Goal: Task Accomplishment & Management: Complete application form

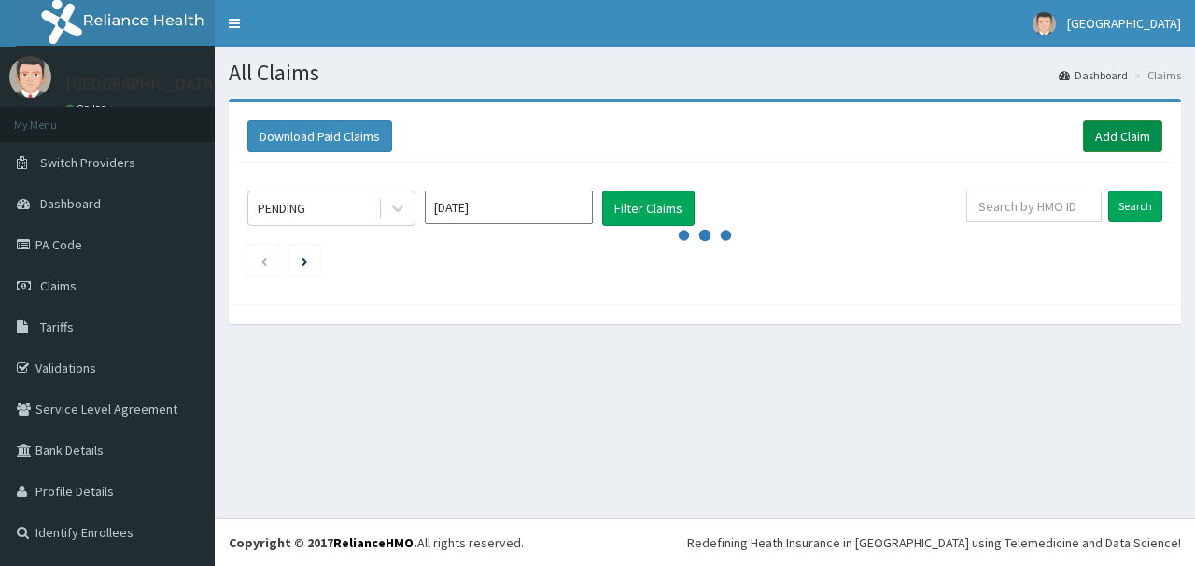
click at [1107, 129] on link "Add Claim" at bounding box center [1122, 136] width 79 height 32
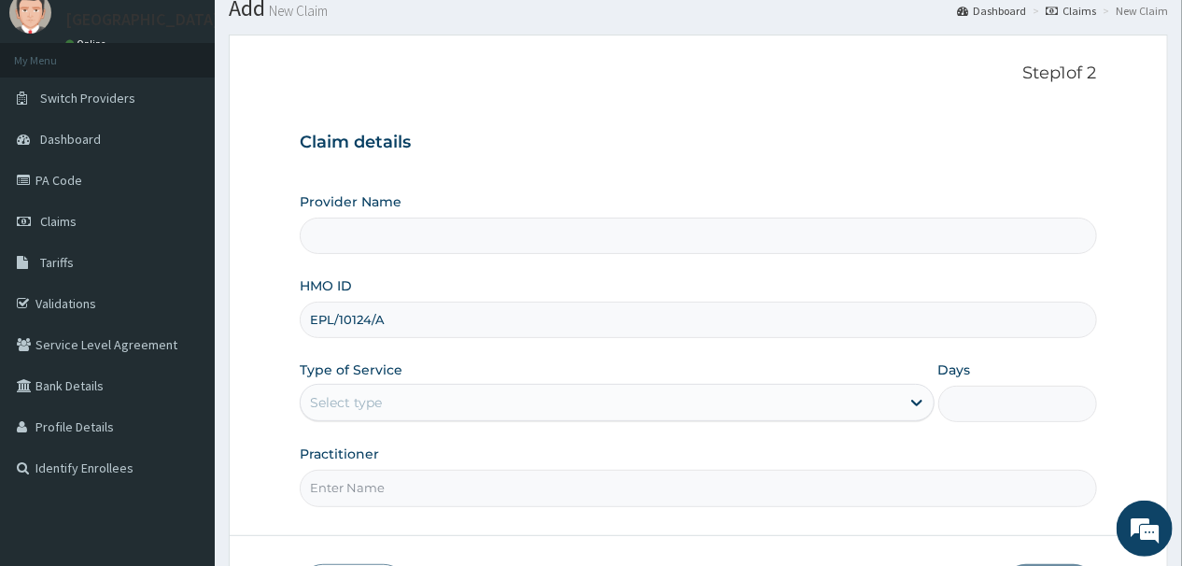
scroll to position [75, 0]
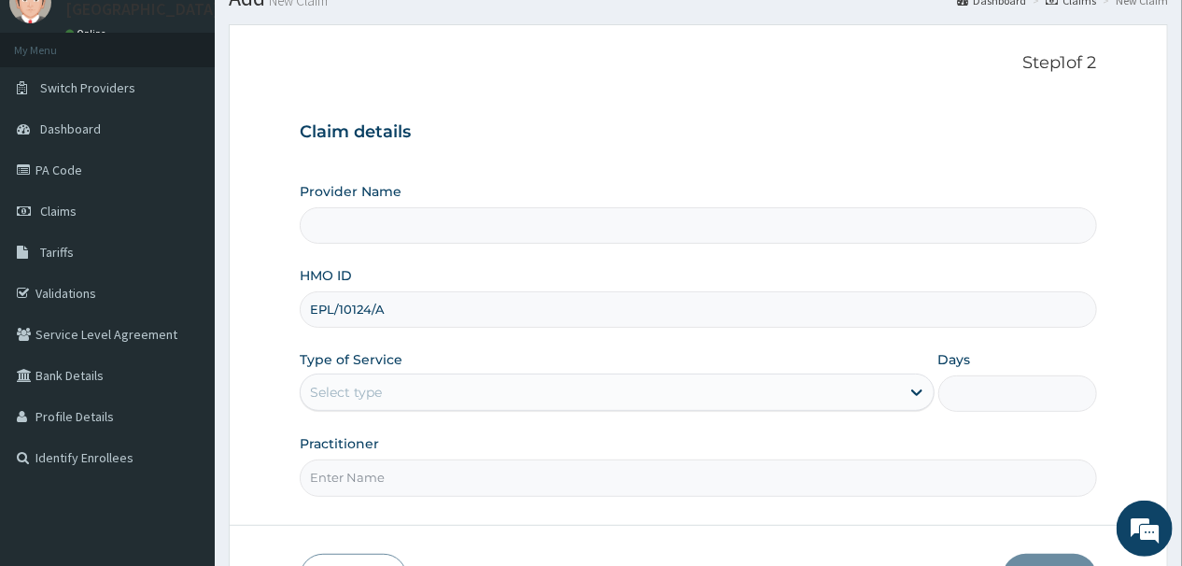
type input "EPL/10124/A"
click at [487, 386] on div "Select type" at bounding box center [600, 392] width 599 height 30
click at [483, 377] on div "Select type" at bounding box center [600, 392] width 599 height 30
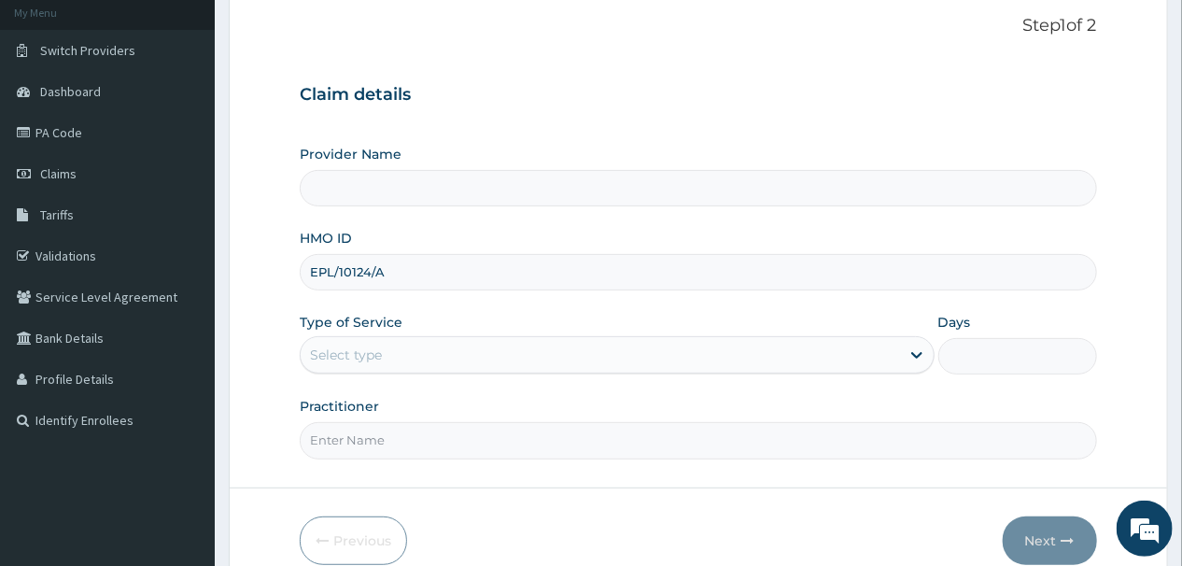
scroll to position [149, 0]
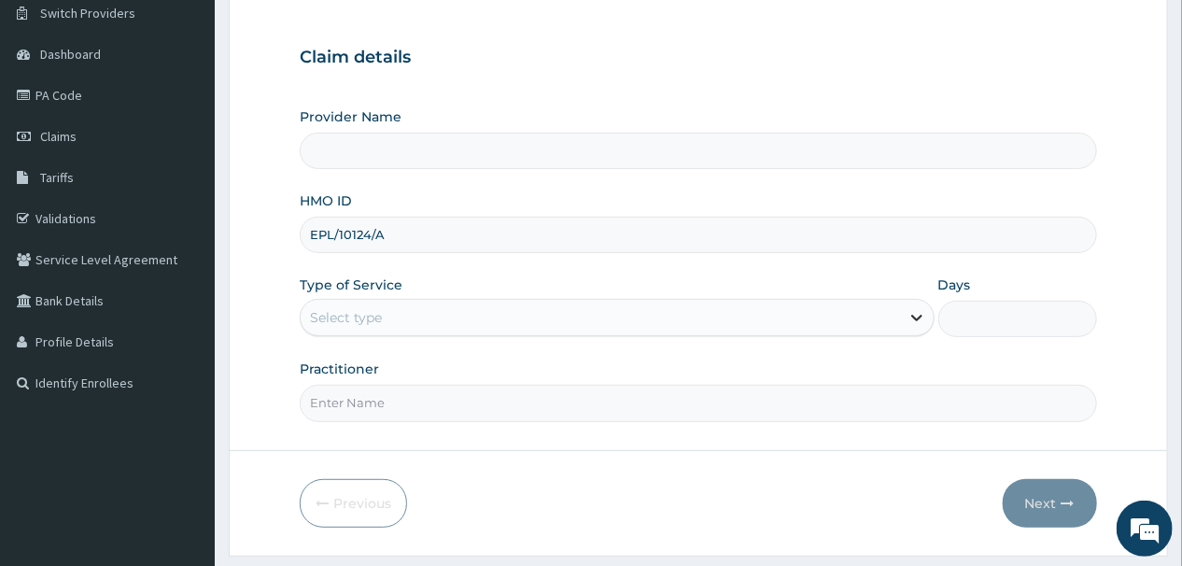
click at [917, 317] on icon at bounding box center [916, 318] width 11 height 7
click at [917, 317] on icon at bounding box center [916, 317] width 19 height 19
click at [396, 396] on input "Practitioner" at bounding box center [698, 403] width 796 height 36
type input "DR OKPOTA"
click at [785, 230] on input "EPL/10124/A" at bounding box center [698, 235] width 796 height 36
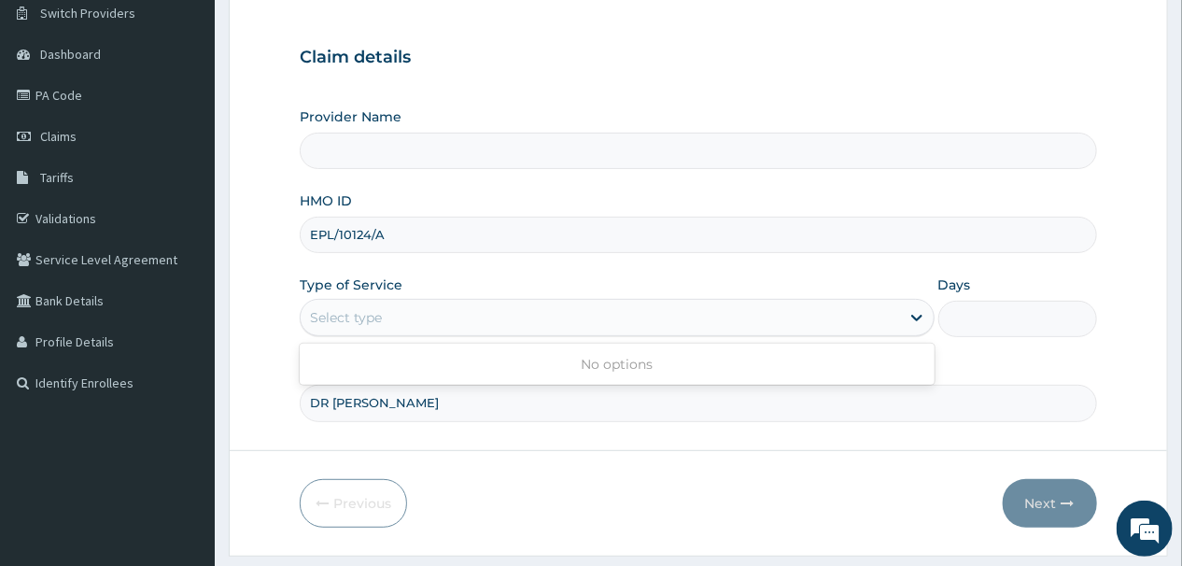
click at [447, 305] on div "Select type" at bounding box center [600, 317] width 599 height 30
click at [1012, 318] on input "Days" at bounding box center [1017, 319] width 159 height 36
type input "2"
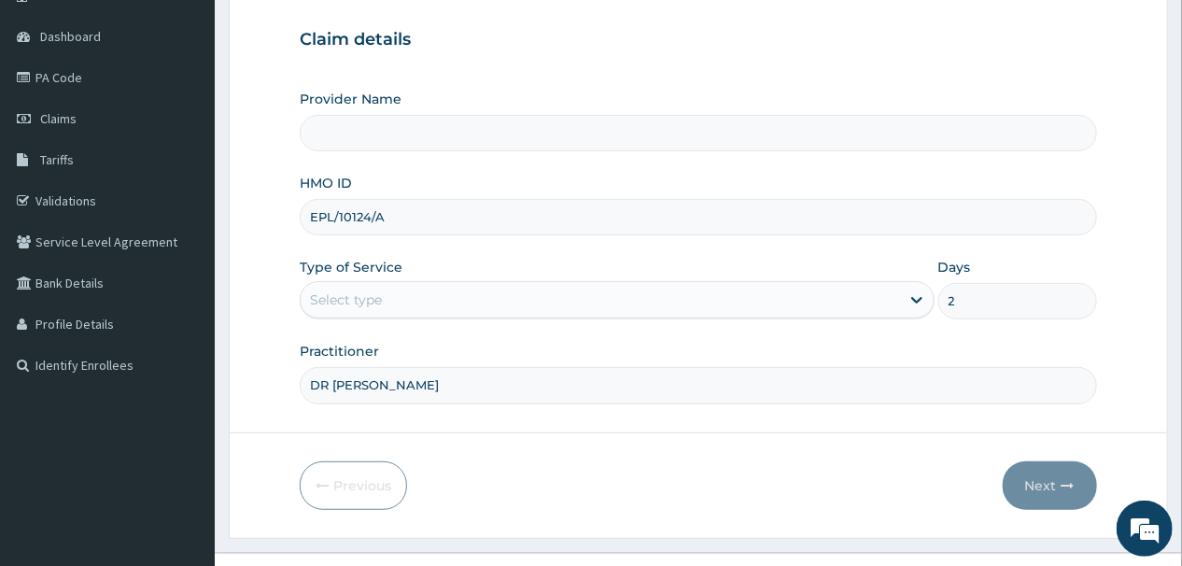
scroll to position [199, 0]
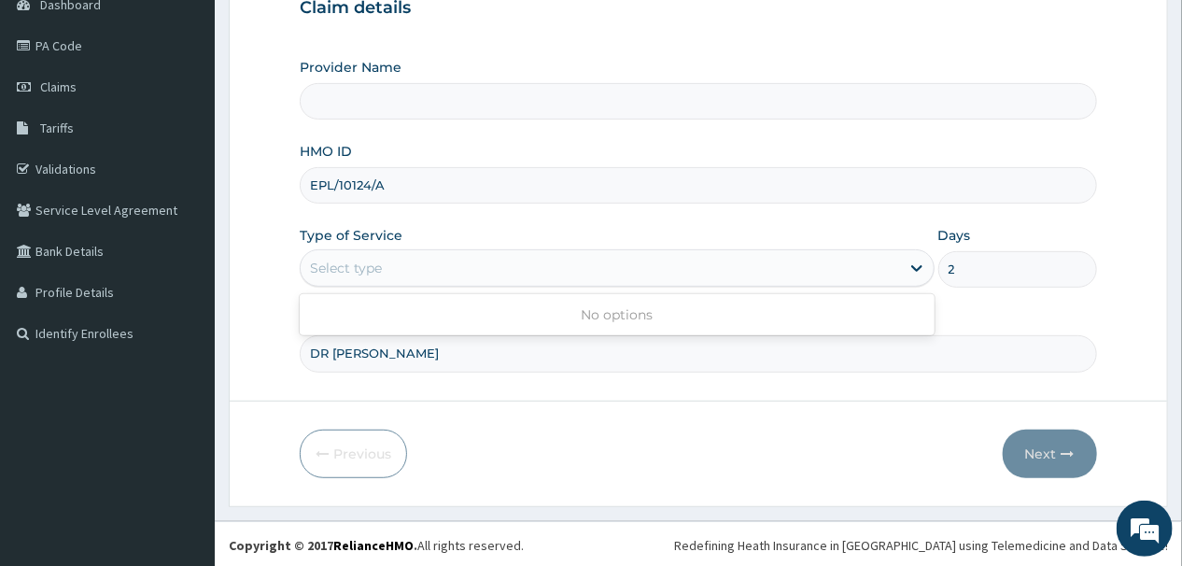
click at [442, 260] on div "Select type" at bounding box center [600, 268] width 599 height 30
click at [919, 267] on icon at bounding box center [916, 269] width 11 height 7
click at [455, 310] on div "Practitioner DR OKPOTA" at bounding box center [698, 341] width 796 height 62
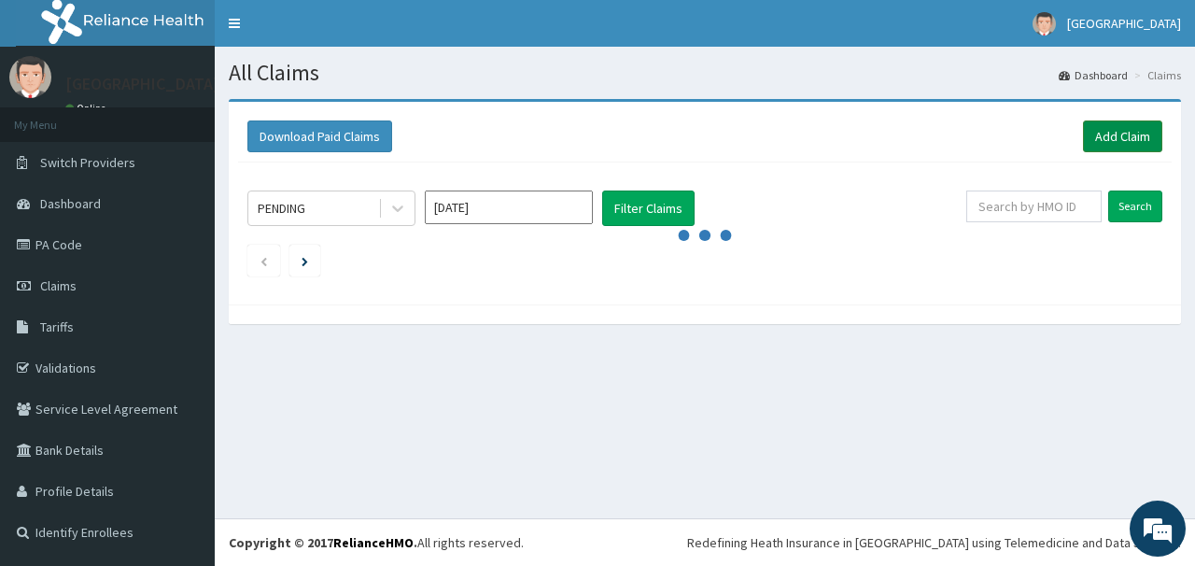
click at [1127, 135] on link "Add Claim" at bounding box center [1122, 136] width 79 height 32
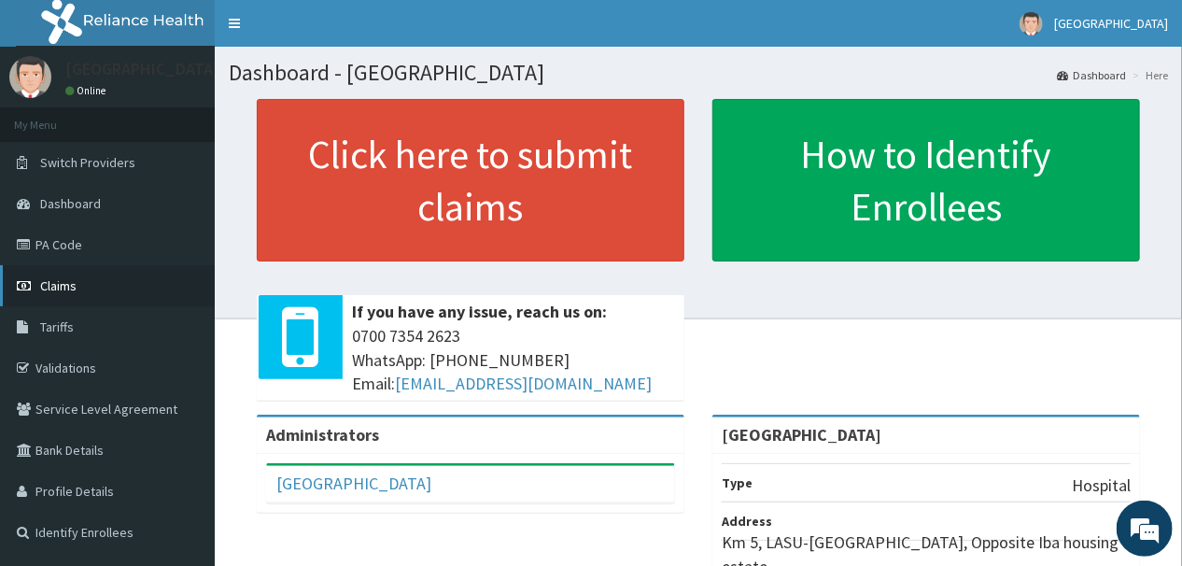
click at [56, 284] on span "Claims" at bounding box center [58, 285] width 36 height 17
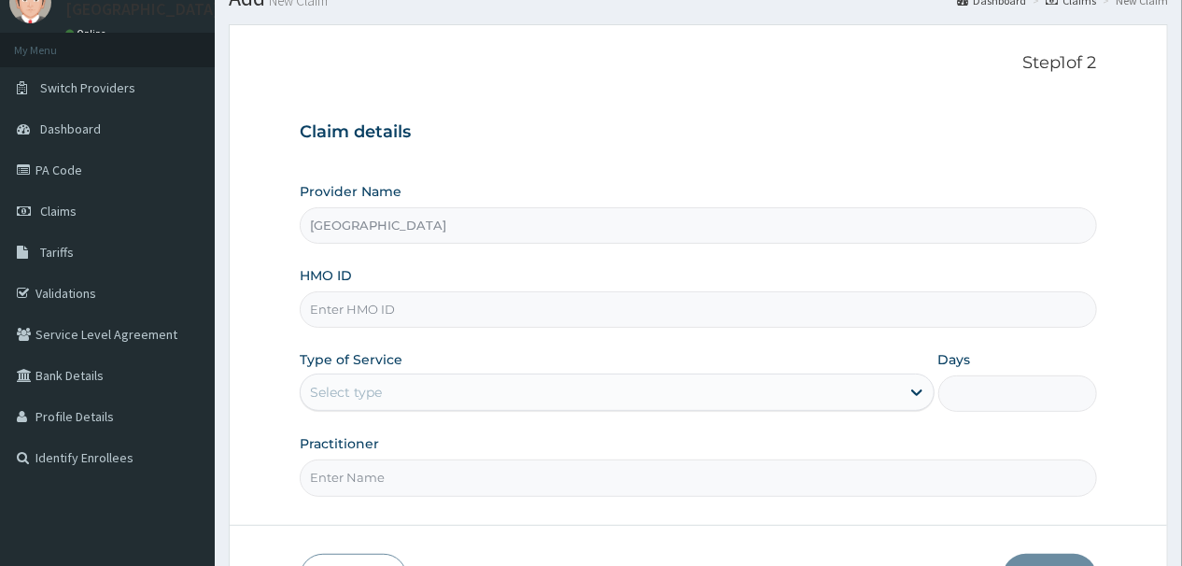
scroll to position [75, 0]
click at [414, 311] on input "HMO ID" at bounding box center [698, 309] width 796 height 36
type input "EPL/10124/A"
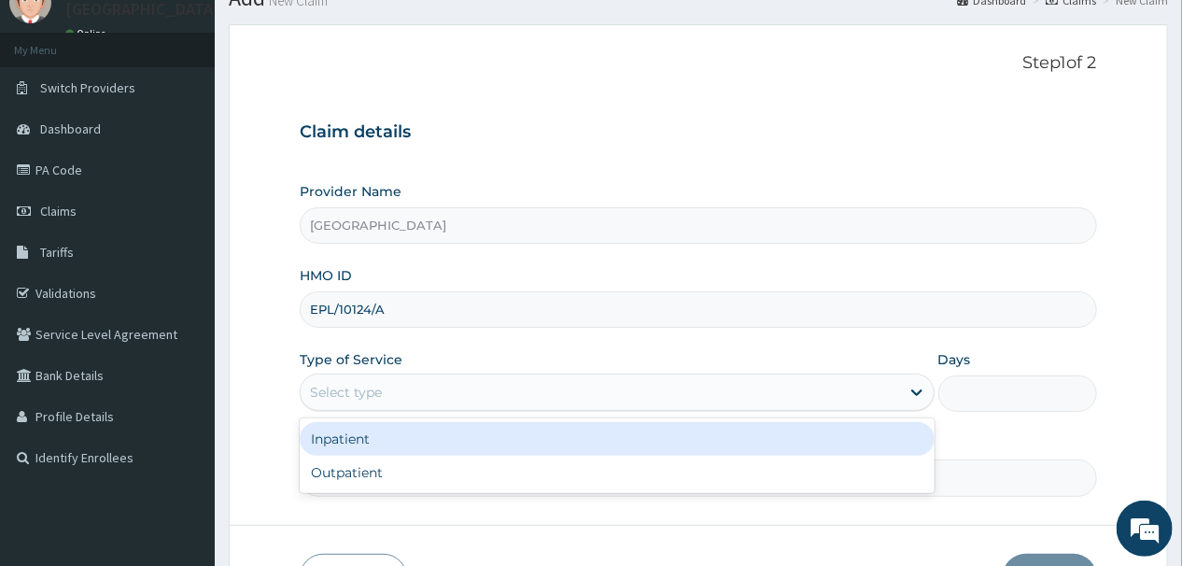
click at [541, 396] on div "Select type" at bounding box center [600, 392] width 599 height 30
click at [365, 441] on div "Inpatient" at bounding box center [617, 439] width 635 height 34
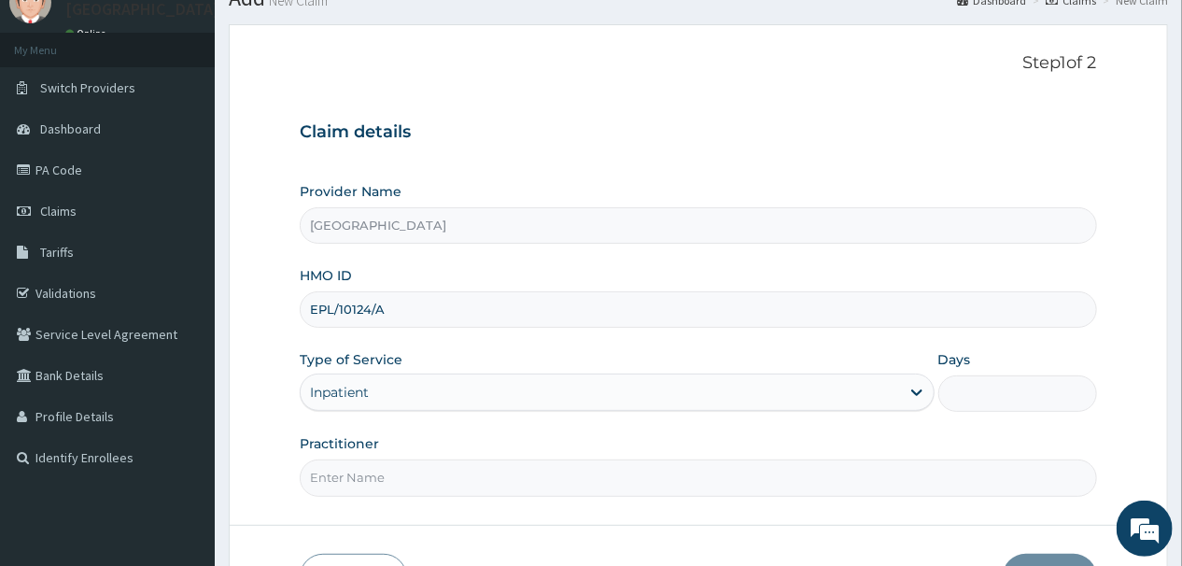
click at [970, 377] on input "Days" at bounding box center [1017, 393] width 159 height 36
type input "2"
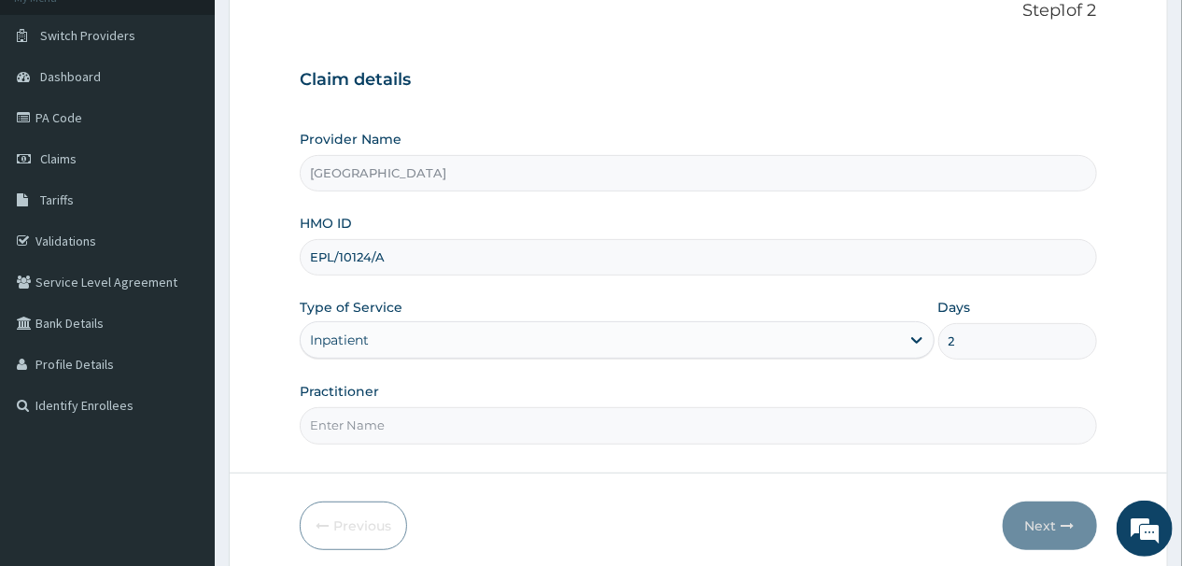
scroll to position [199, 0]
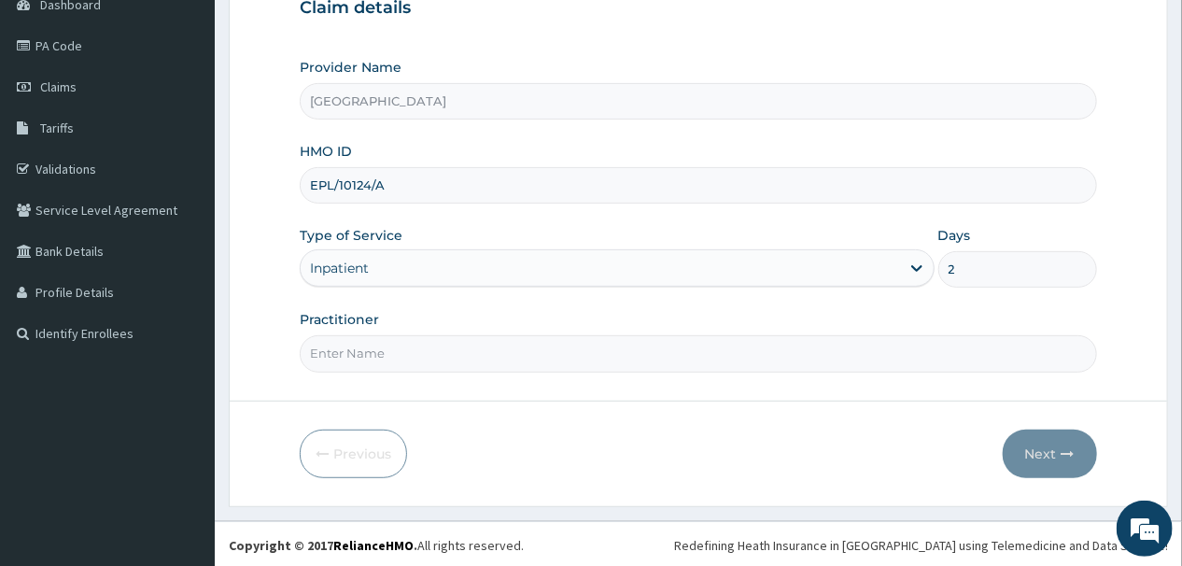
click at [452, 355] on input "Practitioner" at bounding box center [698, 353] width 796 height 36
type input "DR [PERSON_NAME]"
click at [1052, 446] on button "Next" at bounding box center [1049, 453] width 94 height 49
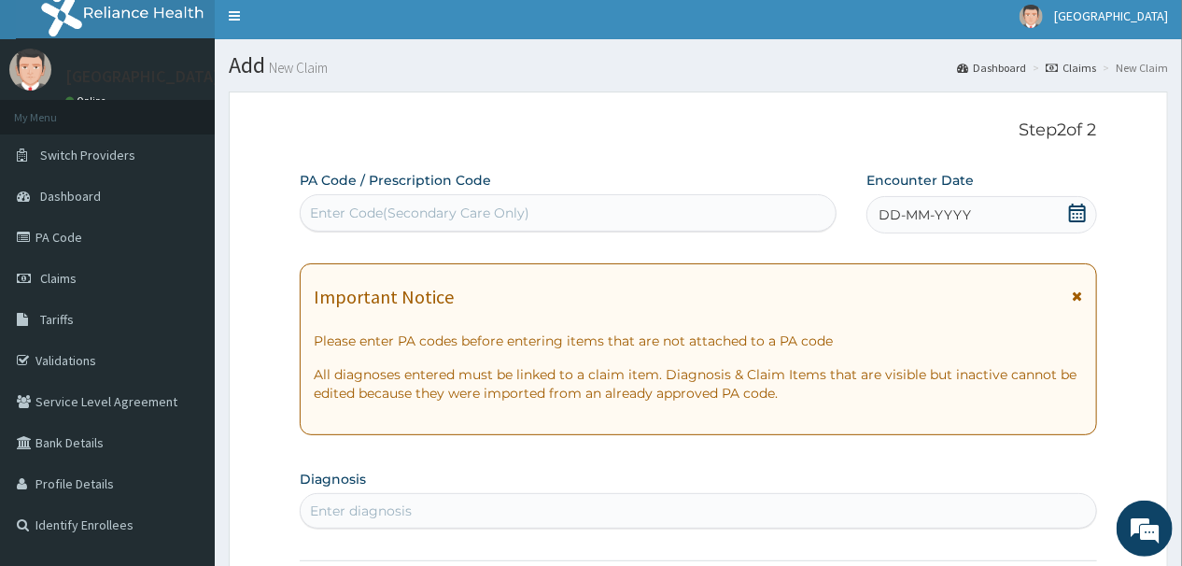
scroll to position [0, 0]
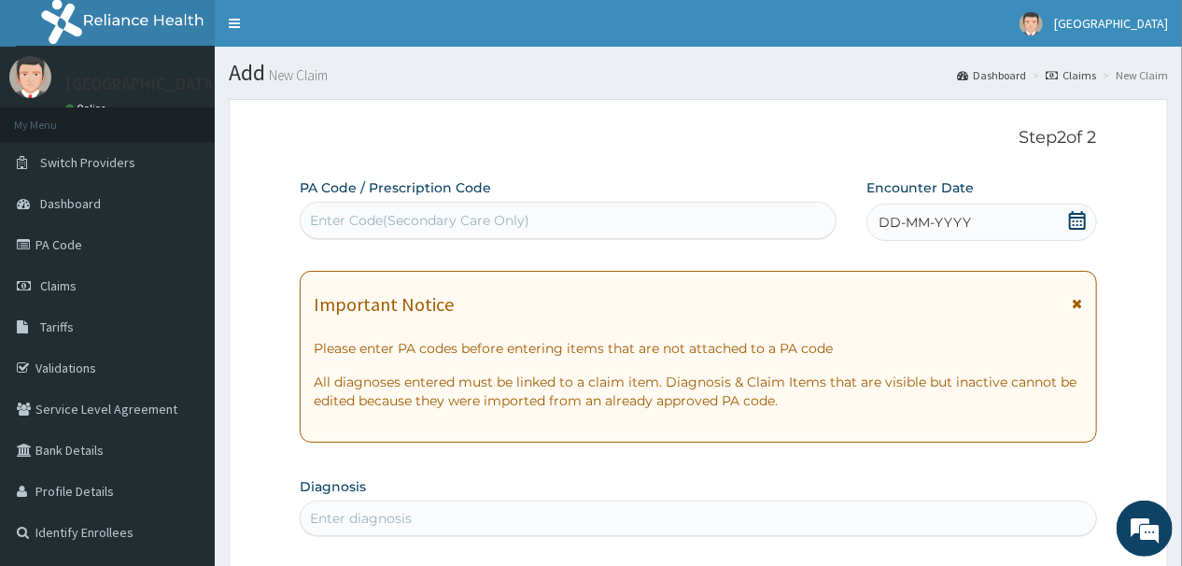
drag, startPoint x: 355, startPoint y: 219, endPoint x: 416, endPoint y: 217, distance: 61.6
click at [357, 218] on div "Enter Code(Secondary Care Only)" at bounding box center [419, 220] width 219 height 19
drag, startPoint x: 452, startPoint y: 214, endPoint x: 471, endPoint y: 218, distance: 20.1
click at [452, 217] on div "Enter Code(Secondary Care Only)" at bounding box center [419, 220] width 219 height 19
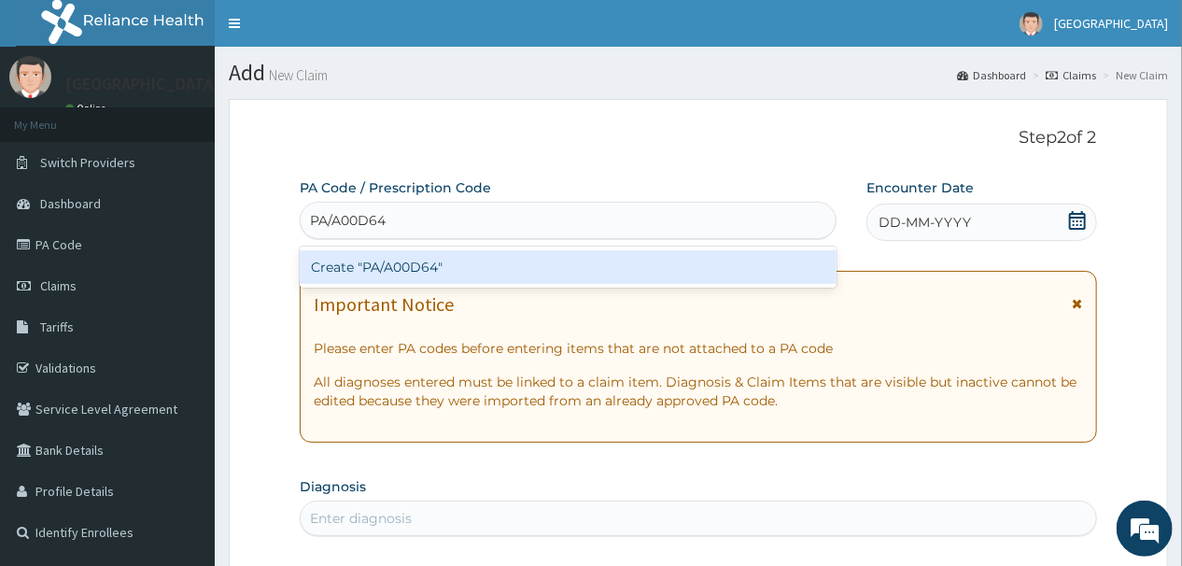
type input "PA/A00D64"
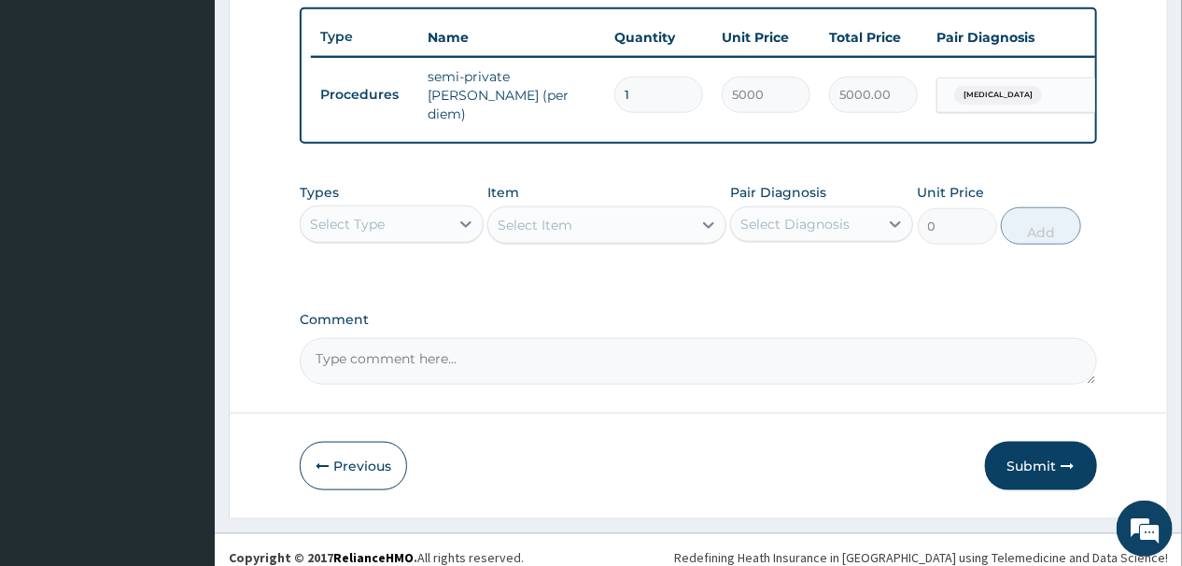
scroll to position [702, 0]
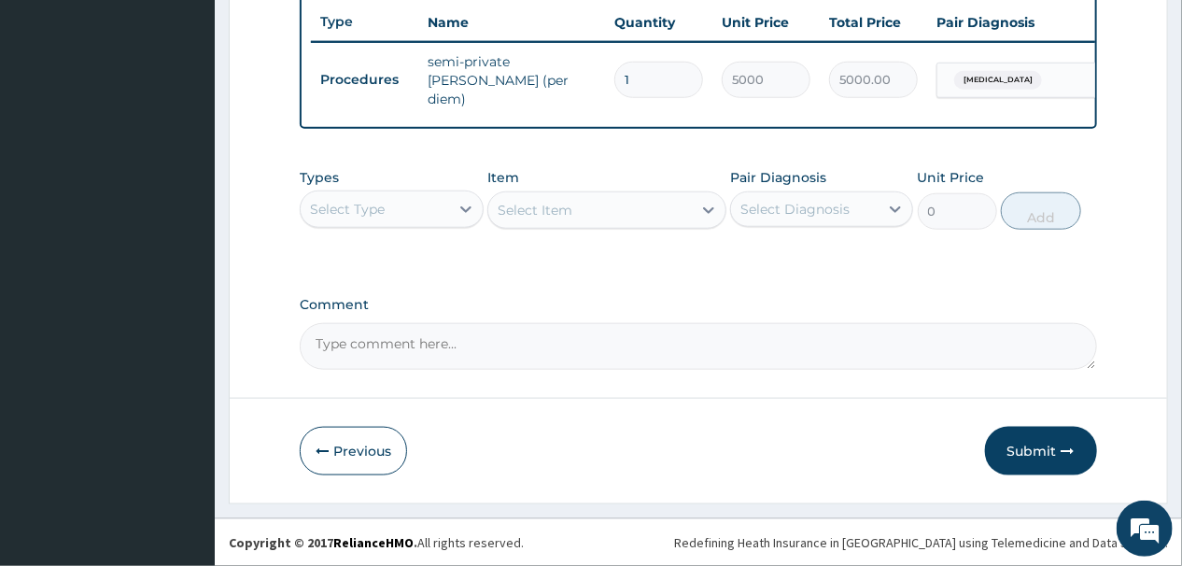
click at [422, 206] on div "Select Type" at bounding box center [374, 209] width 147 height 30
